Goal: Transaction & Acquisition: Purchase product/service

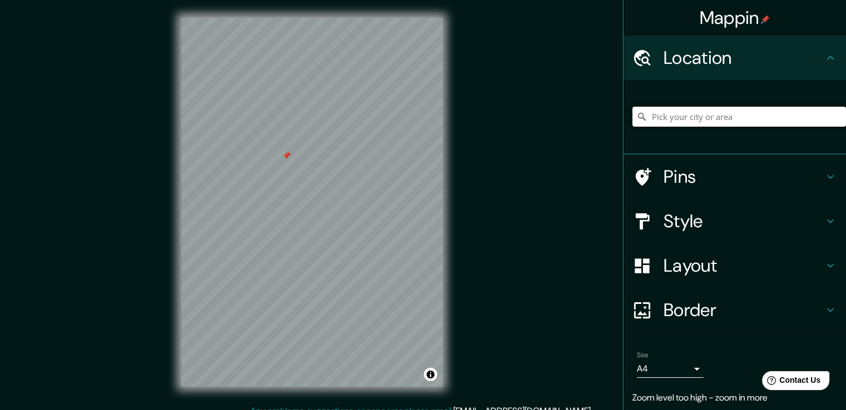
click at [731, 116] on input "Pick your city or area" at bounding box center [738, 117] width 213 height 20
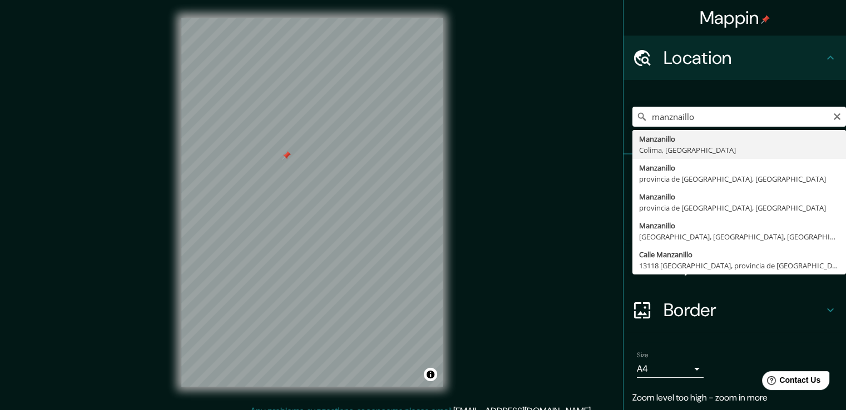
type input "Manzanillo, Colima, [GEOGRAPHIC_DATA]"
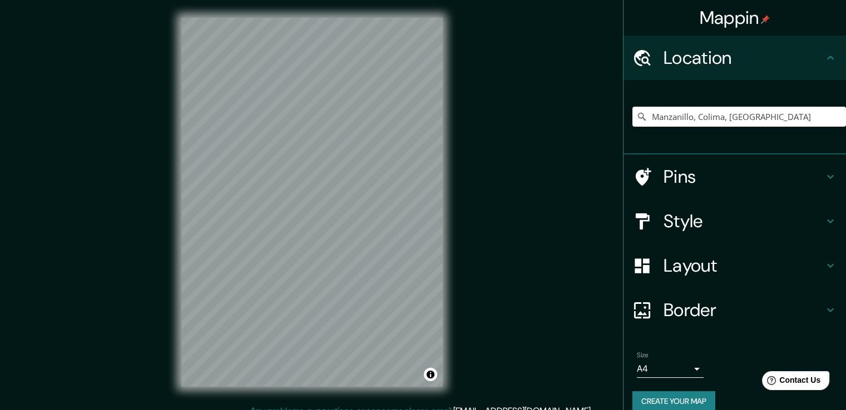
click at [535, 369] on div "Mappin Location [GEOGRAPHIC_DATA], [GEOGRAPHIC_DATA], [GEOGRAPHIC_DATA] Pins St…" at bounding box center [423, 211] width 846 height 423
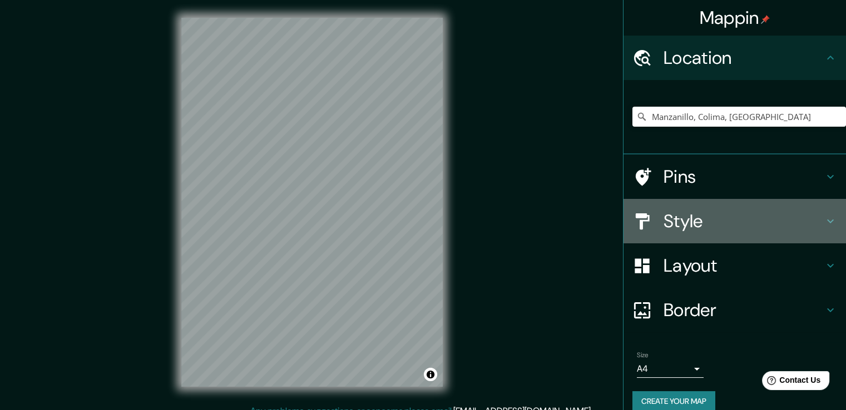
click at [755, 227] on h4 "Style" at bounding box center [743, 221] width 160 height 22
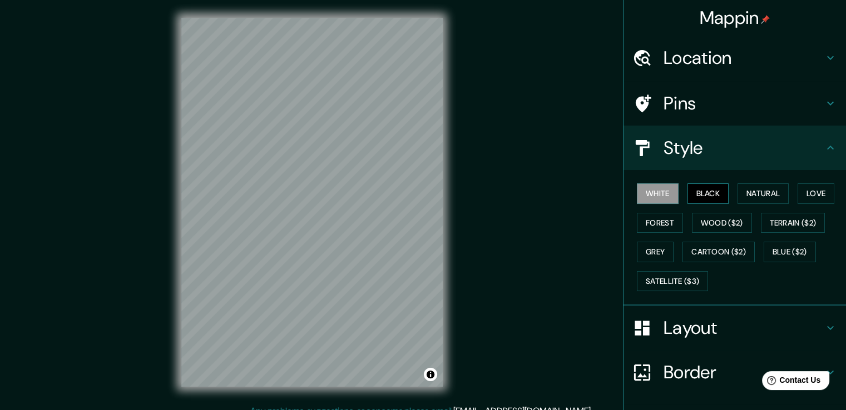
click at [703, 196] on button "Black" at bounding box center [708, 193] width 42 height 21
click at [741, 196] on button "Natural" at bounding box center [762, 193] width 51 height 21
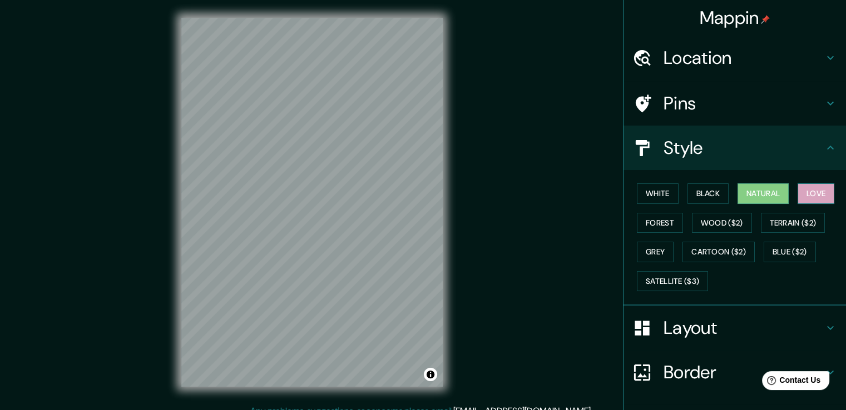
click at [818, 194] on button "Love" at bounding box center [815, 193] width 37 height 21
click at [642, 227] on button "Forest" at bounding box center [660, 223] width 46 height 21
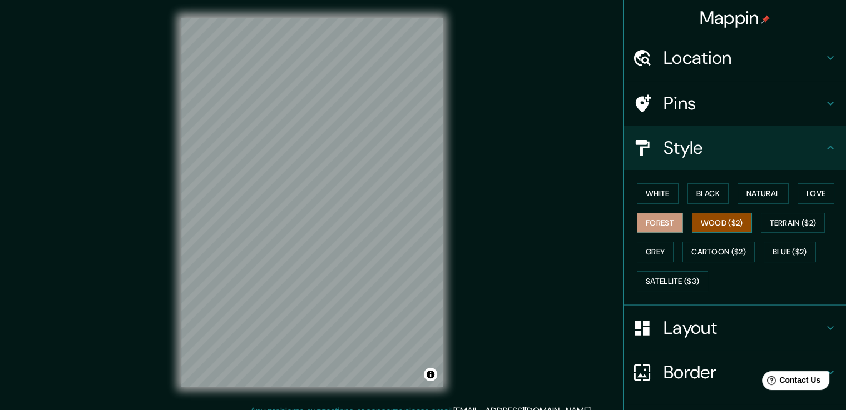
click at [720, 225] on button "Wood ($2)" at bounding box center [722, 223] width 60 height 21
click at [790, 208] on div "White Black Natural Love Forest Wood ($2) Terrain ($2) Grey Cartoon ($2) Blue (…" at bounding box center [738, 237] width 213 height 117
click at [787, 218] on button "Terrain ($2)" at bounding box center [793, 223] width 64 height 21
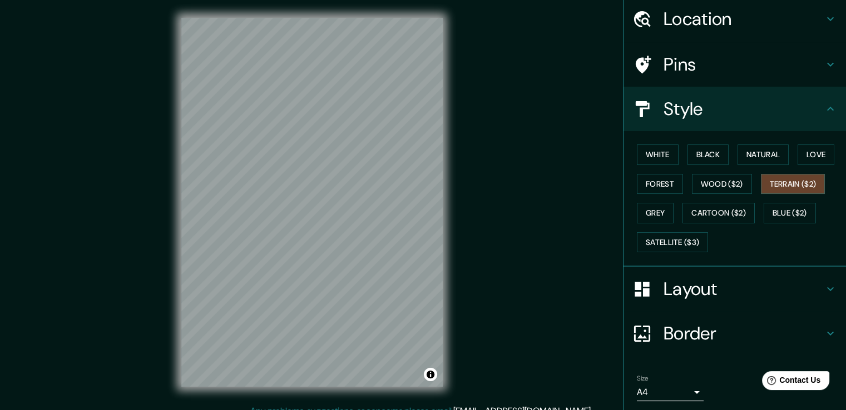
scroll to position [76, 0]
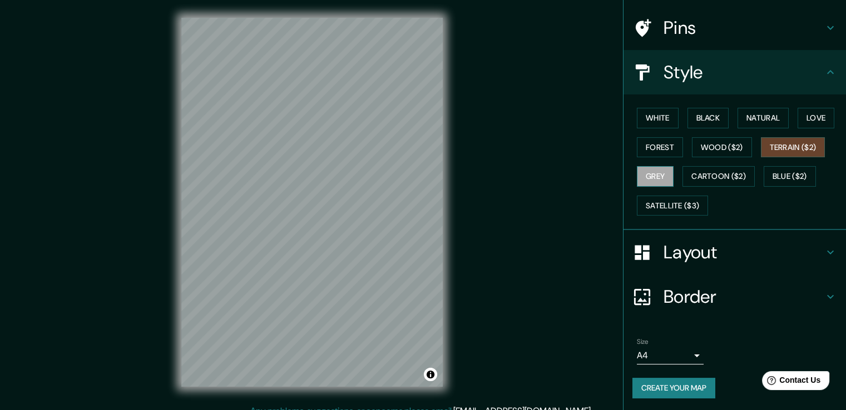
click at [648, 170] on button "Grey" at bounding box center [655, 176] width 37 height 21
click at [716, 173] on button "Cartoon ($2)" at bounding box center [718, 176] width 72 height 21
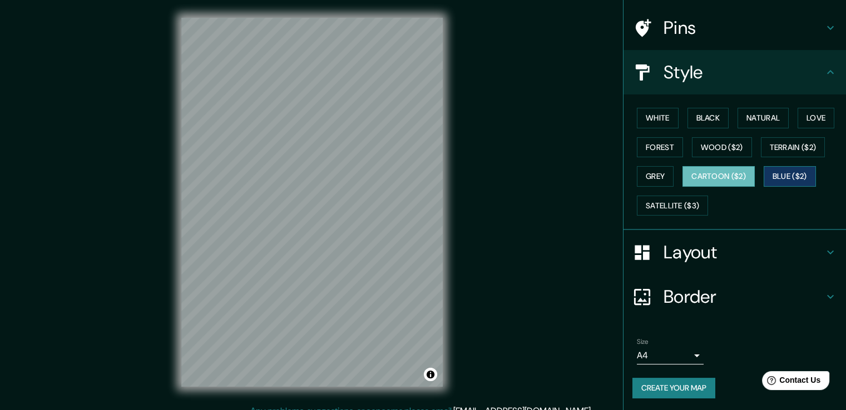
click at [784, 175] on button "Blue ($2)" at bounding box center [789, 176] width 52 height 21
click at [650, 205] on button "Satellite ($3)" at bounding box center [672, 206] width 71 height 21
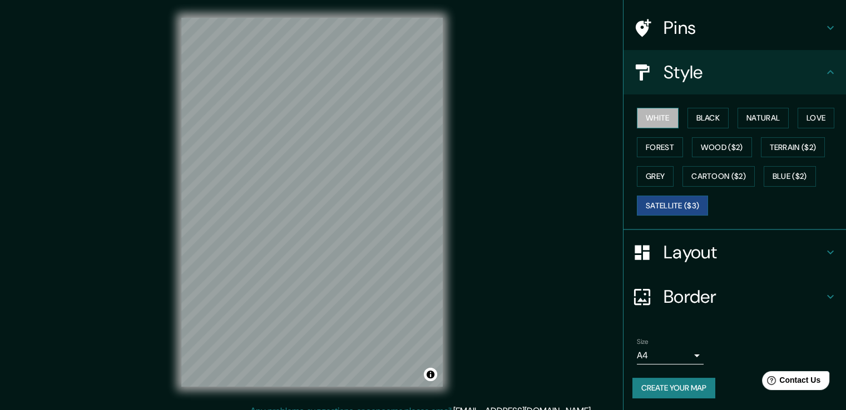
click at [654, 117] on button "White" at bounding box center [658, 118] width 42 height 21
click at [694, 126] on button "Black" at bounding box center [708, 118] width 42 height 21
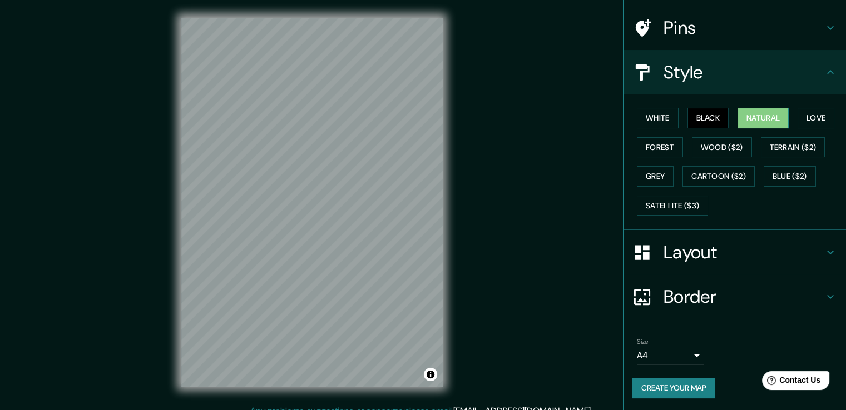
click at [752, 117] on button "Natural" at bounding box center [762, 118] width 51 height 21
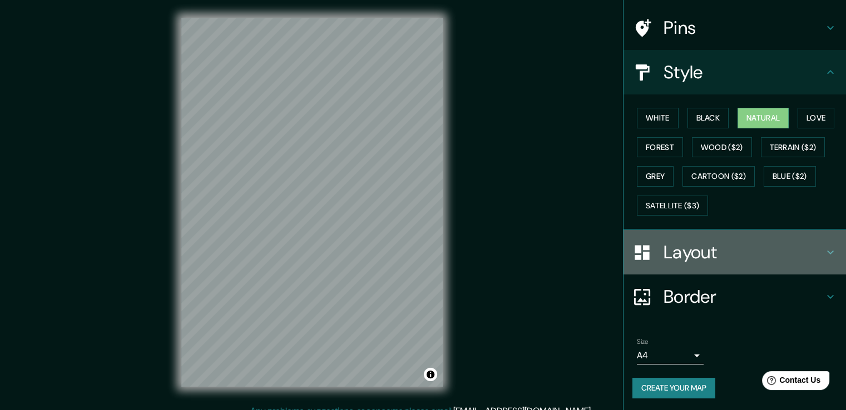
click at [743, 257] on h4 "Layout" at bounding box center [743, 252] width 160 height 22
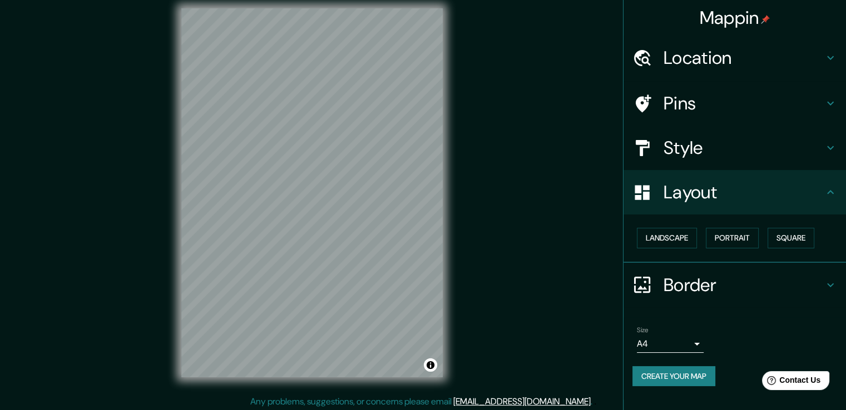
scroll to position [12, 0]
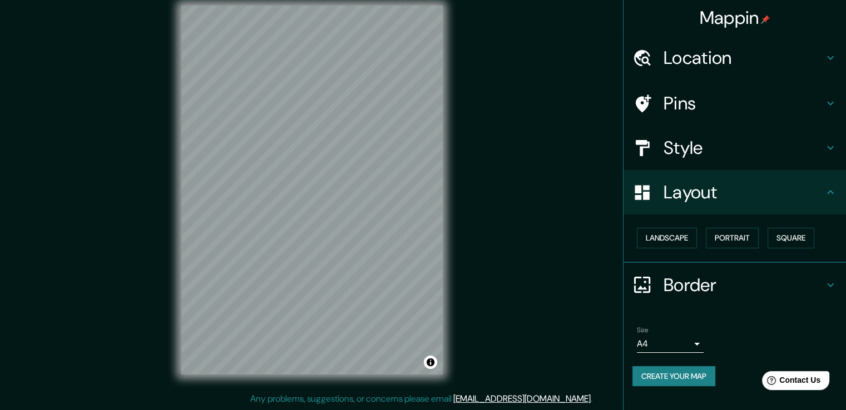
click at [728, 274] on h4 "Border" at bounding box center [743, 285] width 160 height 22
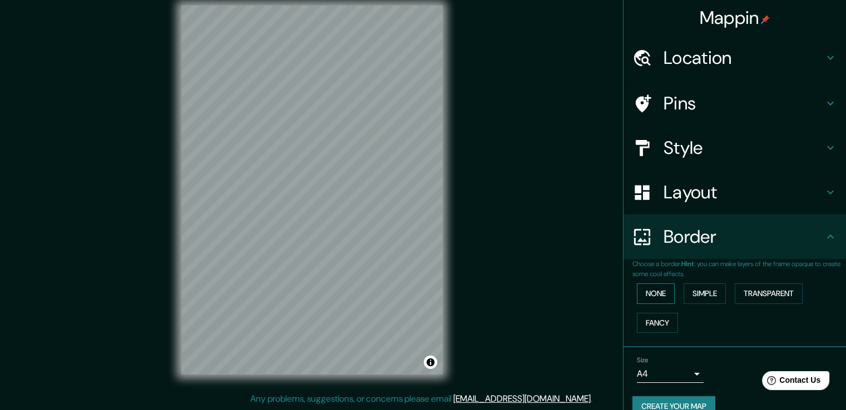
click at [641, 286] on button "None" at bounding box center [656, 294] width 38 height 21
click at [647, 295] on button "None" at bounding box center [656, 294] width 38 height 21
click at [701, 299] on button "Simple" at bounding box center [704, 294] width 42 height 21
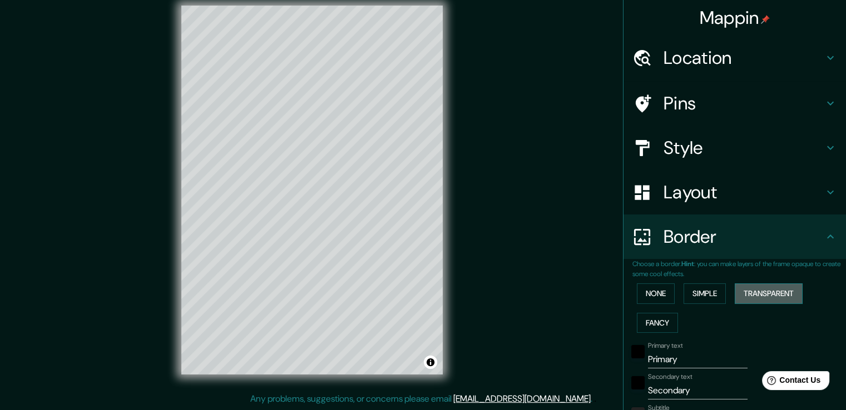
click at [761, 296] on button "Transparent" at bounding box center [768, 294] width 68 height 21
click at [642, 291] on button "None" at bounding box center [656, 294] width 38 height 21
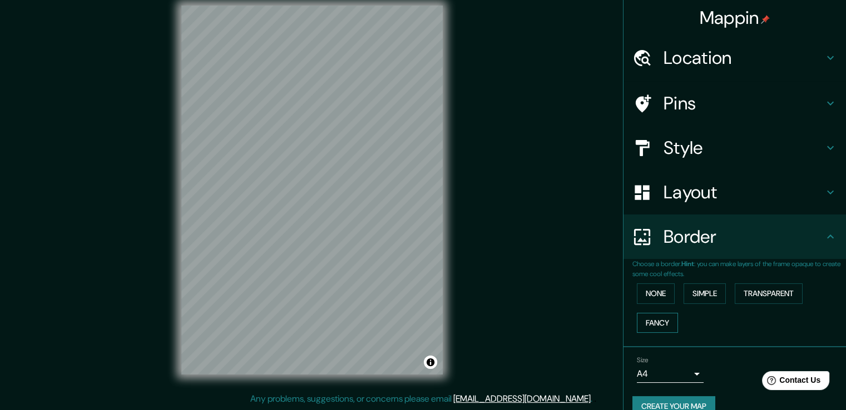
click at [648, 318] on button "Fancy" at bounding box center [657, 323] width 41 height 21
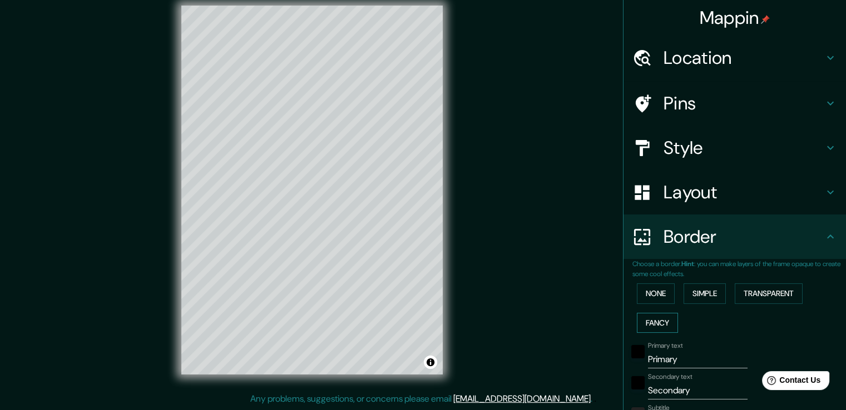
click at [648, 318] on button "Fancy" at bounding box center [657, 323] width 41 height 21
type input "38"
type input "19"
click at [645, 292] on button "None" at bounding box center [656, 294] width 38 height 21
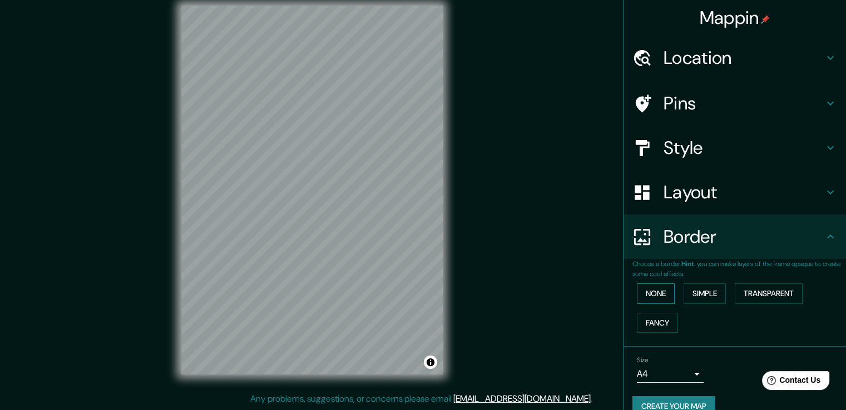
scroll to position [19, 0]
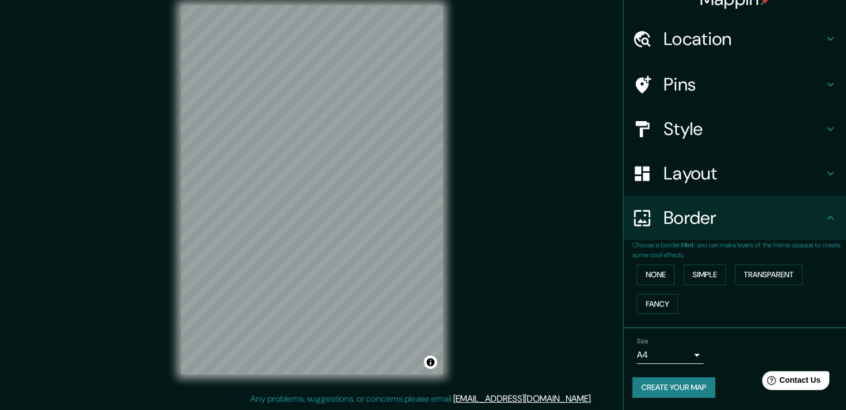
click at [687, 357] on body "Mappin Location [GEOGRAPHIC_DATA], [GEOGRAPHIC_DATA], [GEOGRAPHIC_DATA] Pins St…" at bounding box center [423, 193] width 846 height 410
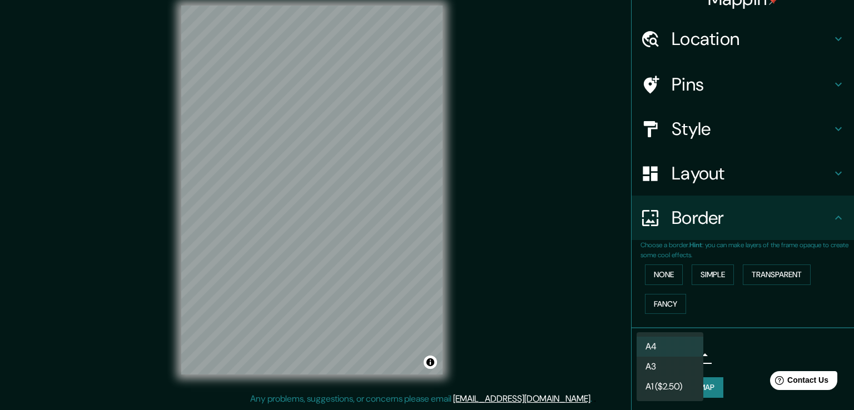
click at [666, 370] on li "A3" at bounding box center [670, 367] width 67 height 20
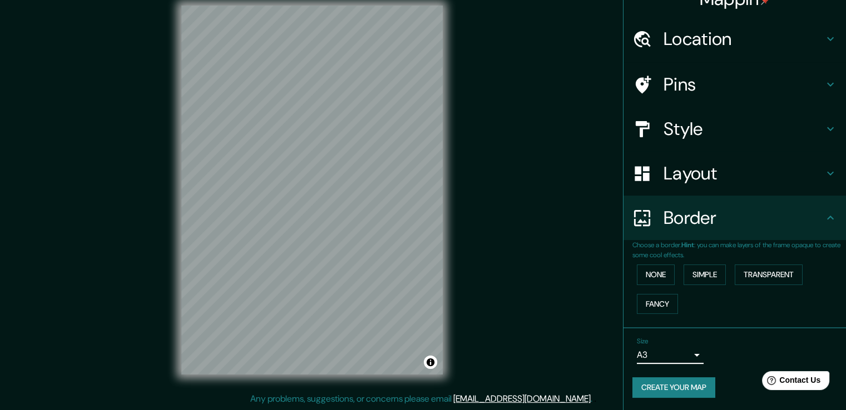
click at [674, 353] on body "Mappin Location [GEOGRAPHIC_DATA], [GEOGRAPHIC_DATA], [GEOGRAPHIC_DATA] Pins St…" at bounding box center [423, 193] width 846 height 410
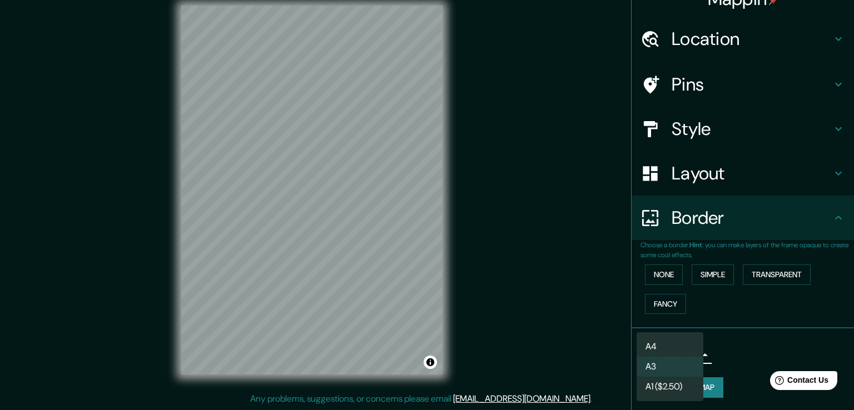
click at [672, 342] on li "A4" at bounding box center [670, 347] width 67 height 20
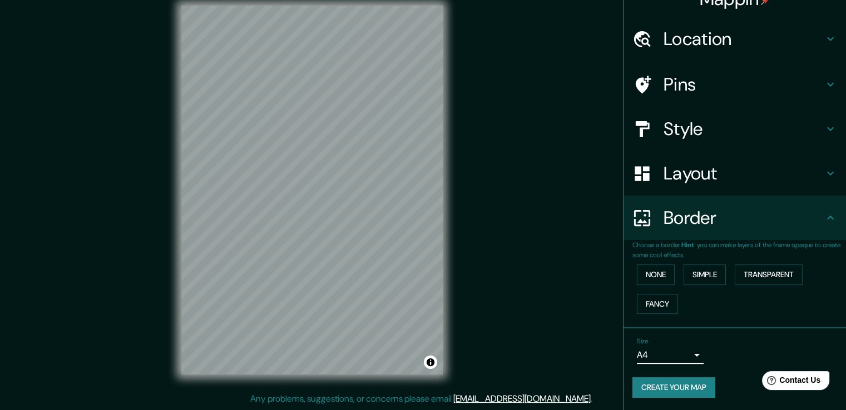
click at [671, 355] on body "Mappin Location [GEOGRAPHIC_DATA], [GEOGRAPHIC_DATA], [GEOGRAPHIC_DATA] Pins St…" at bounding box center [423, 193] width 846 height 410
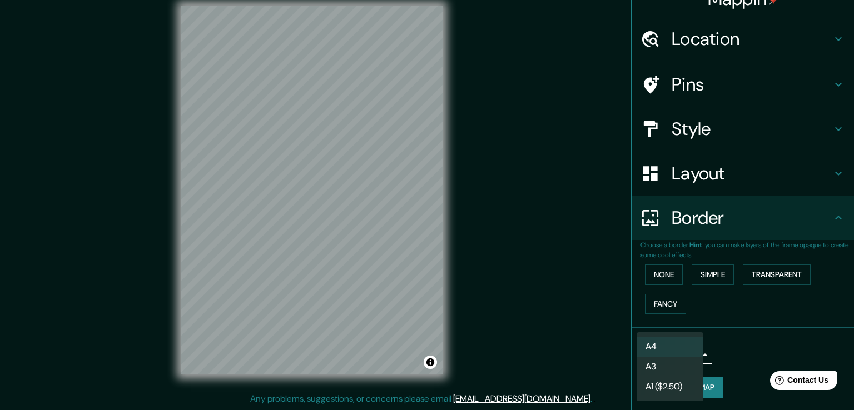
click at [755, 356] on div at bounding box center [427, 205] width 854 height 410
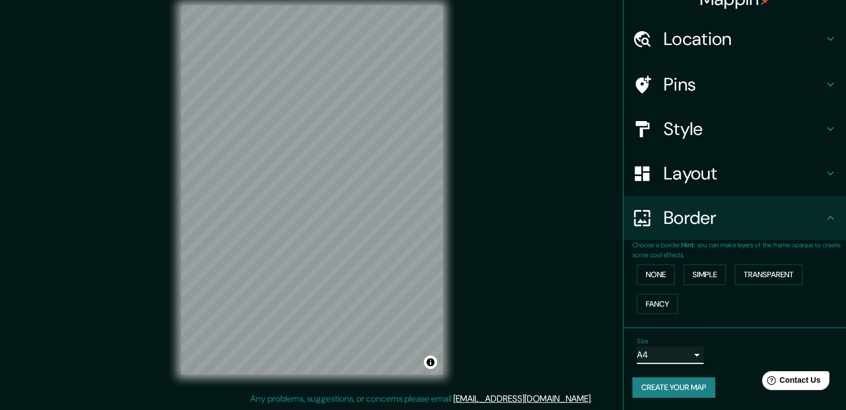
scroll to position [0, 0]
